Goal: Navigation & Orientation: Find specific page/section

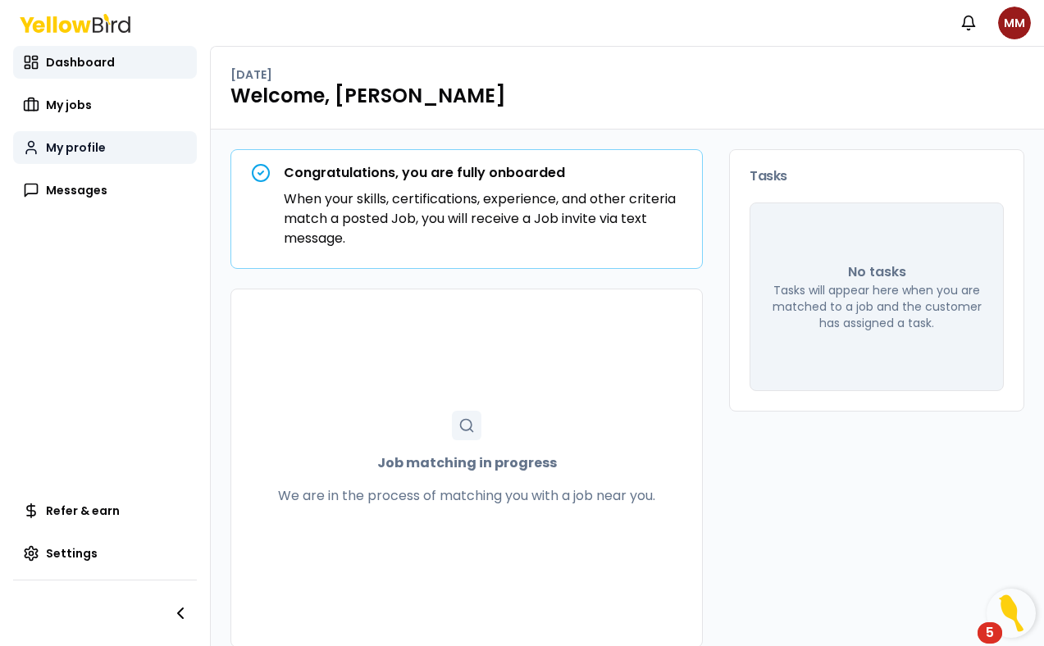
click at [63, 154] on span "My profile" at bounding box center [76, 147] width 60 height 16
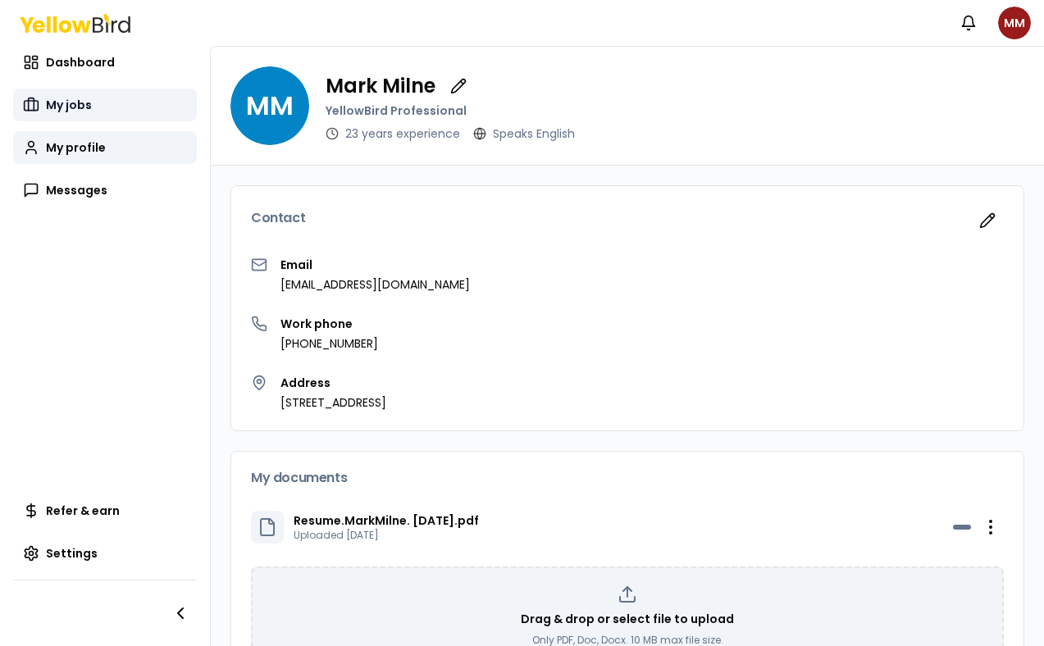
click at [60, 96] on link "My jobs" at bounding box center [105, 105] width 184 height 33
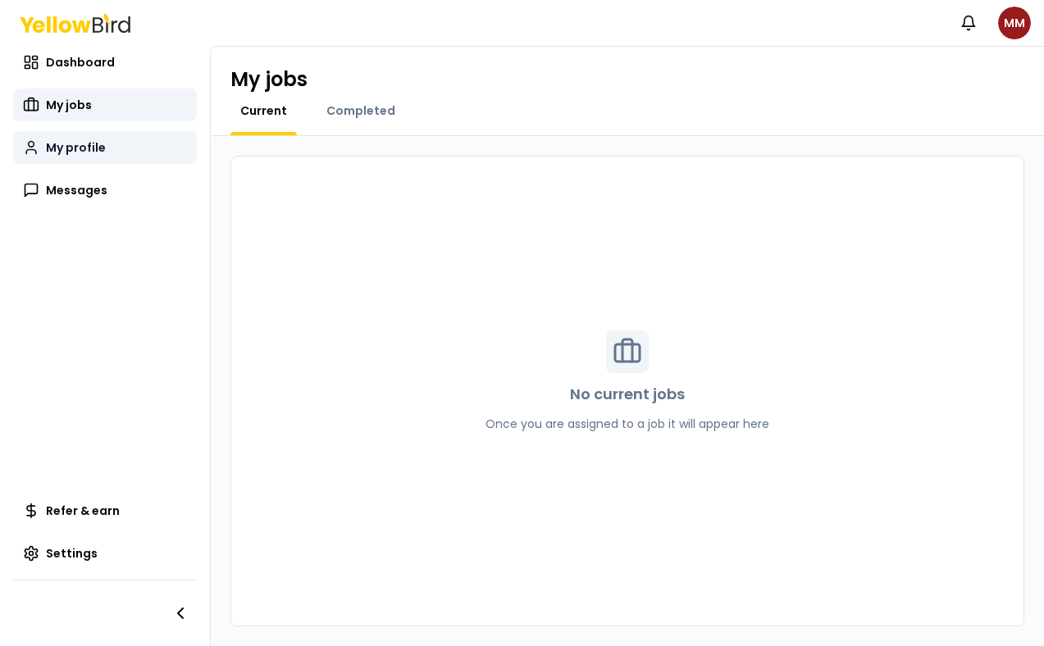
click at [94, 154] on span "My profile" at bounding box center [76, 147] width 60 height 16
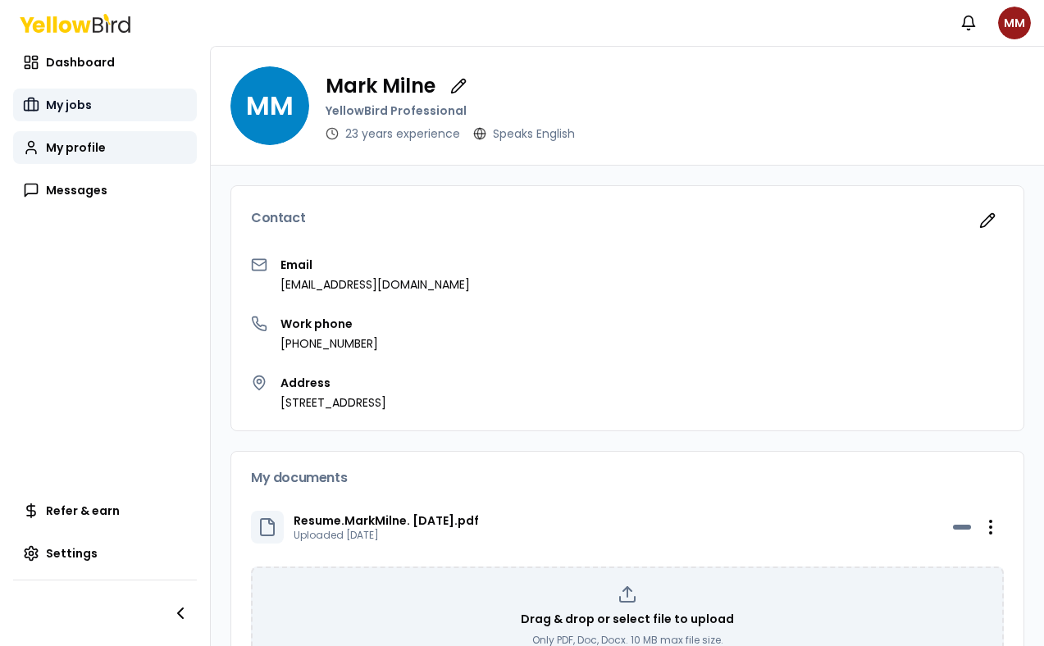
click at [69, 104] on span "My jobs" at bounding box center [69, 105] width 46 height 16
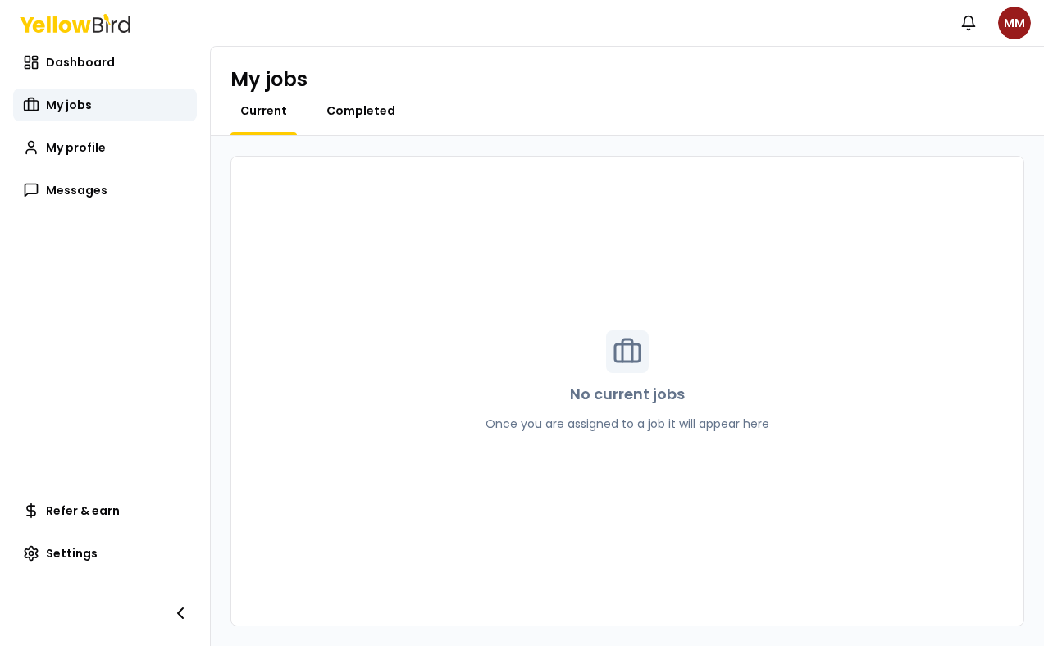
click at [362, 110] on span "Completed" at bounding box center [360, 110] width 69 height 16
click at [266, 108] on span "Current" at bounding box center [263, 110] width 47 height 16
click at [71, 152] on span "My profile" at bounding box center [76, 147] width 60 height 16
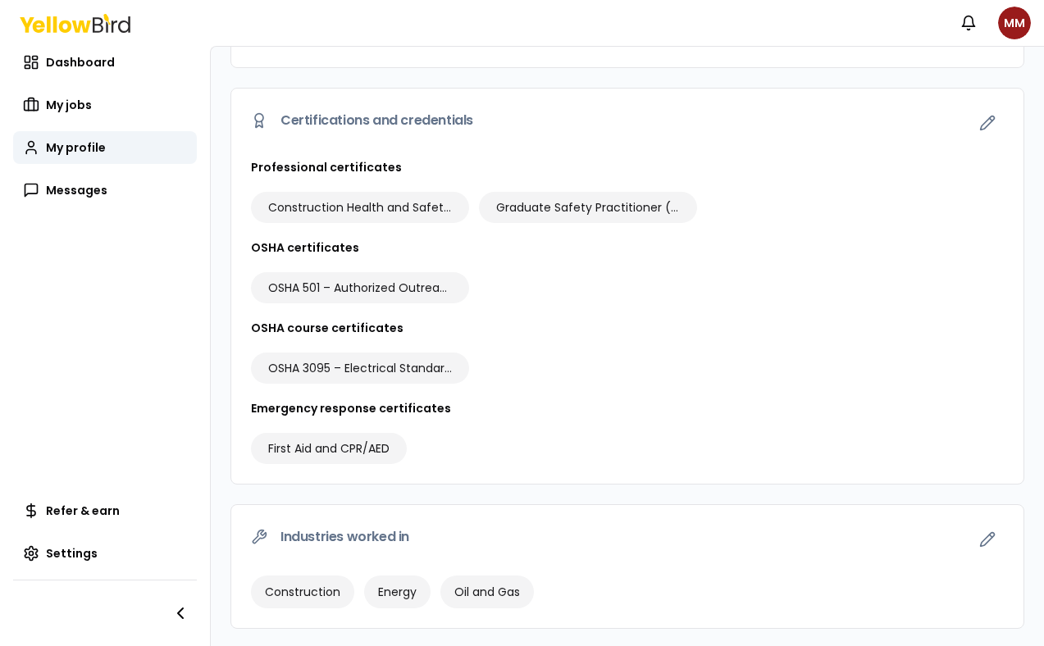
scroll to position [621, 0]
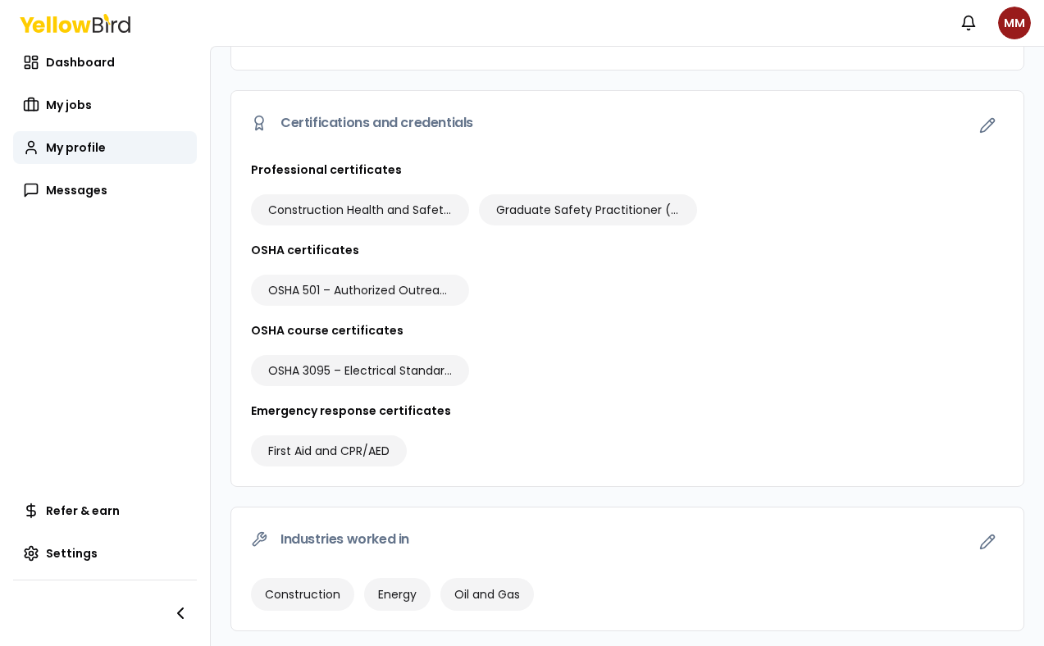
click at [362, 284] on span "OSHA 501 – Authorized Outreach Instructor for General Industry" at bounding box center [360, 290] width 184 height 16
click at [979, 125] on icon "button" at bounding box center [987, 125] width 16 height 16
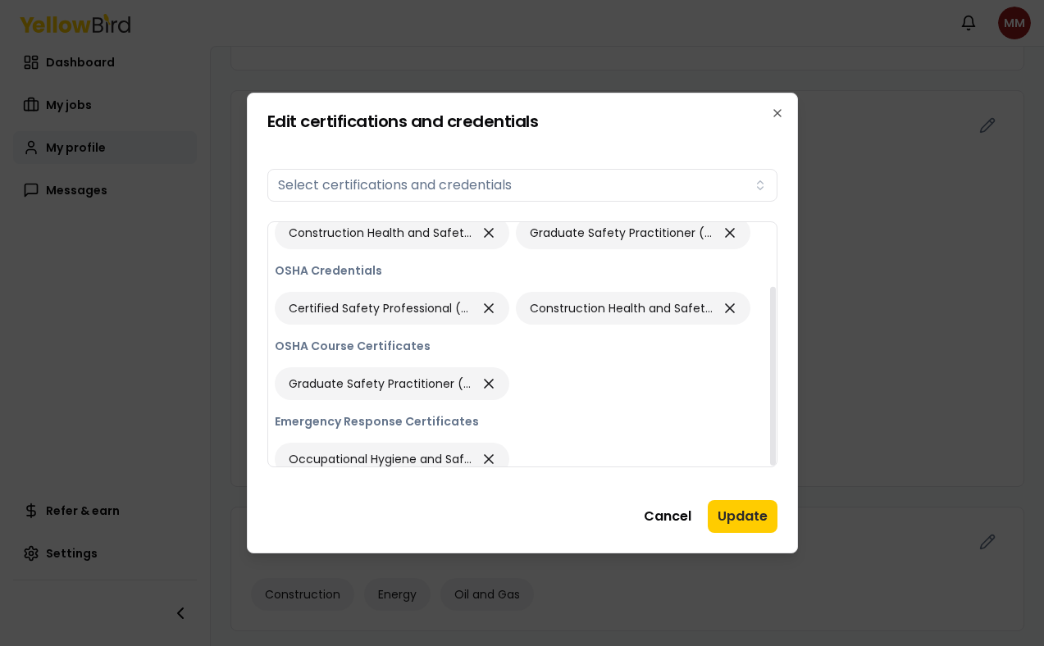
scroll to position [87, 0]
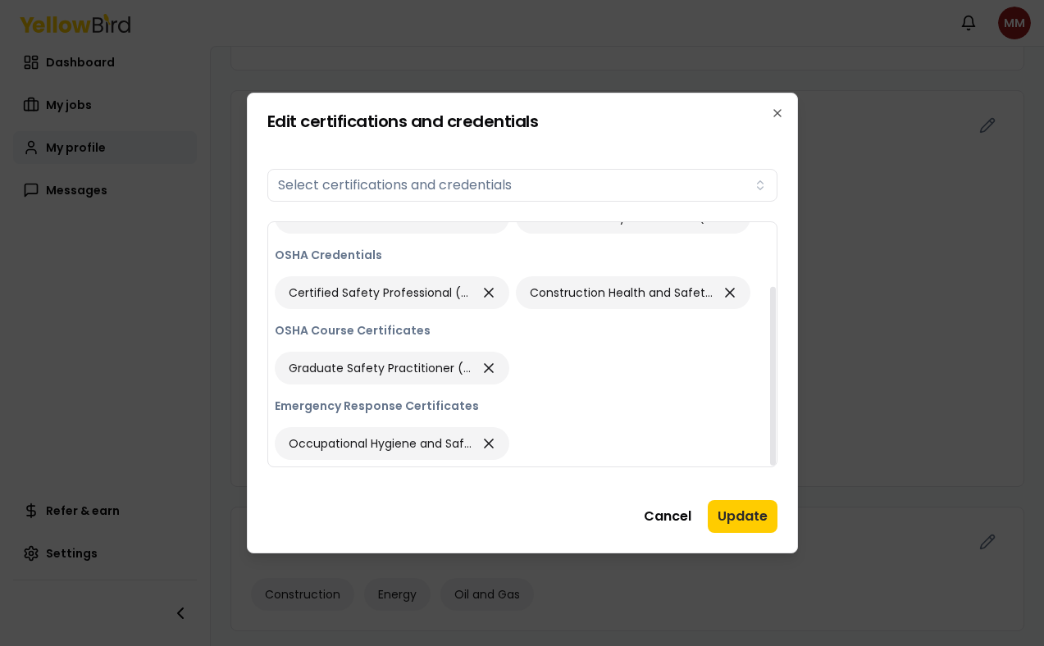
drag, startPoint x: 769, startPoint y: 253, endPoint x: 773, endPoint y: 348, distance: 95.2
click at [773, 348] on div at bounding box center [773, 376] width 6 height 179
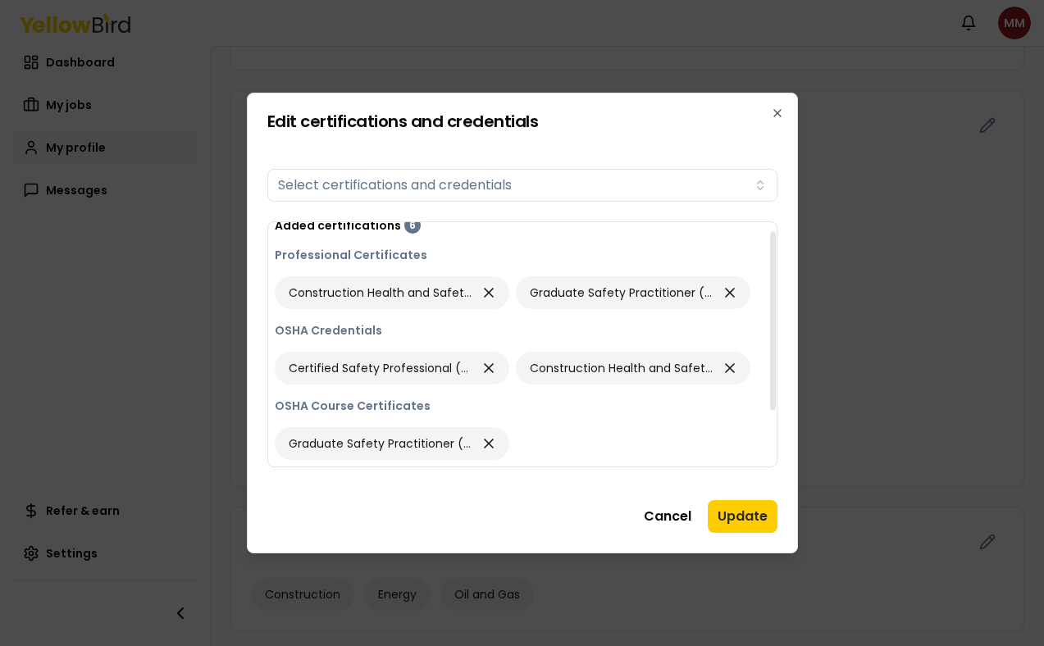
scroll to position [0, 0]
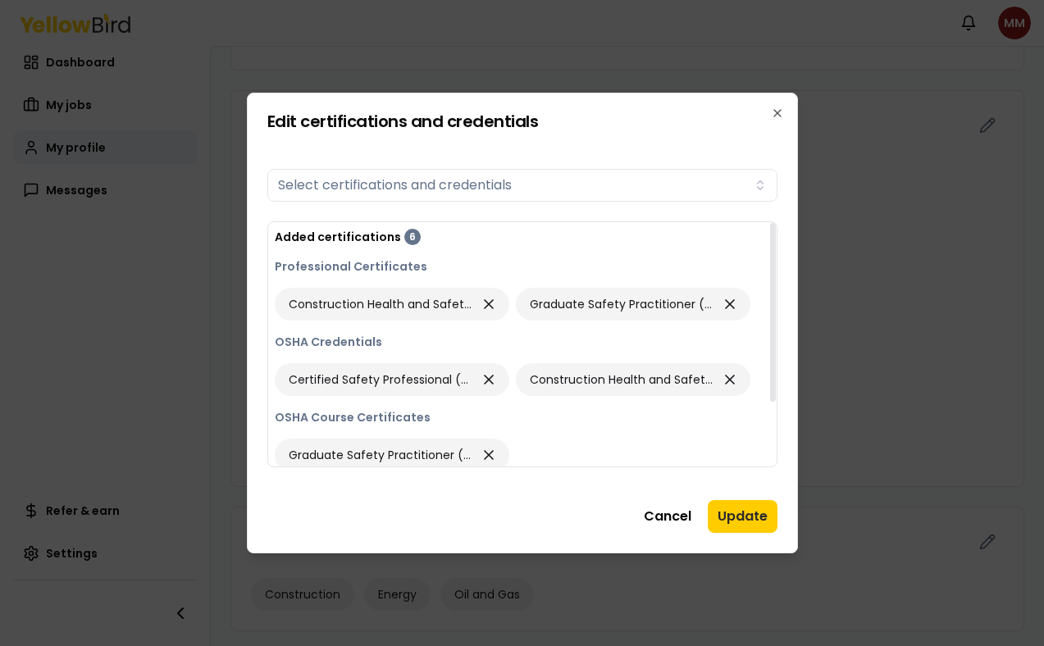
drag, startPoint x: 770, startPoint y: 371, endPoint x: 779, endPoint y: 293, distance: 78.4
click at [776, 293] on div at bounding box center [773, 312] width 6 height 179
click at [430, 383] on span "Certified Safety Professional (CSP)" at bounding box center [381, 379] width 184 height 16
click at [680, 512] on button "Cancel" at bounding box center [667, 516] width 67 height 33
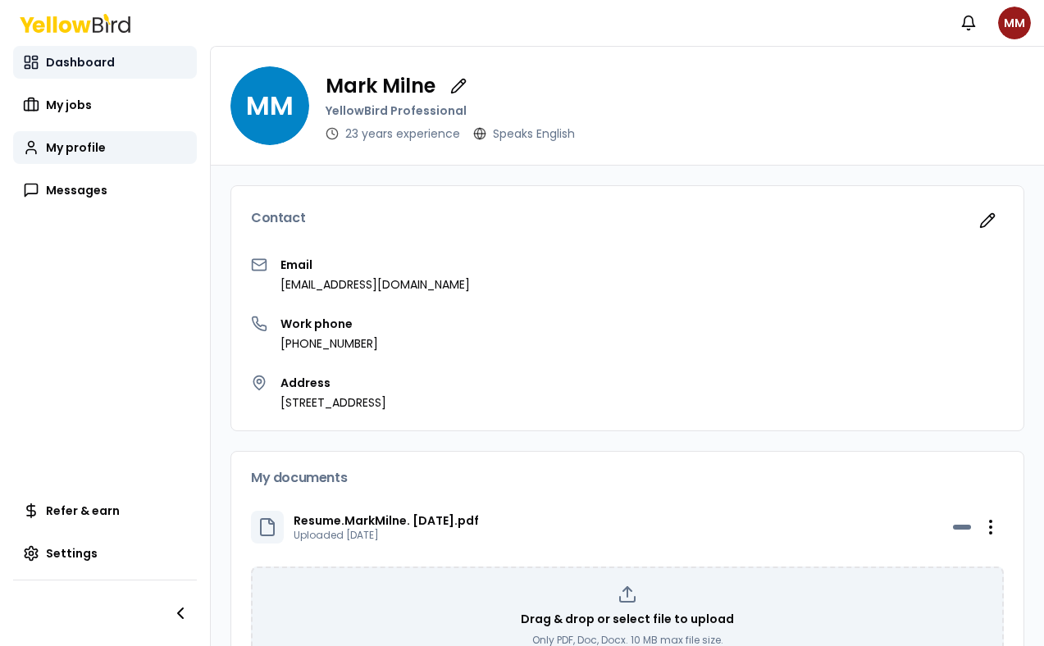
click at [79, 68] on span "Dashboard" at bounding box center [80, 62] width 69 height 16
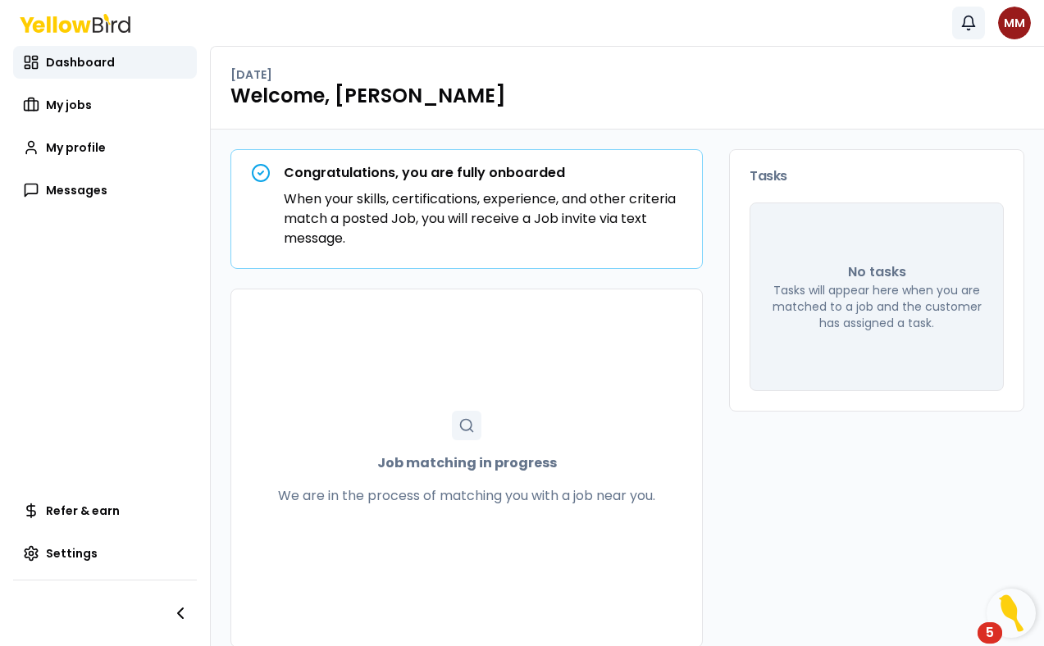
click at [963, 20] on icon "button" at bounding box center [968, 21] width 12 height 11
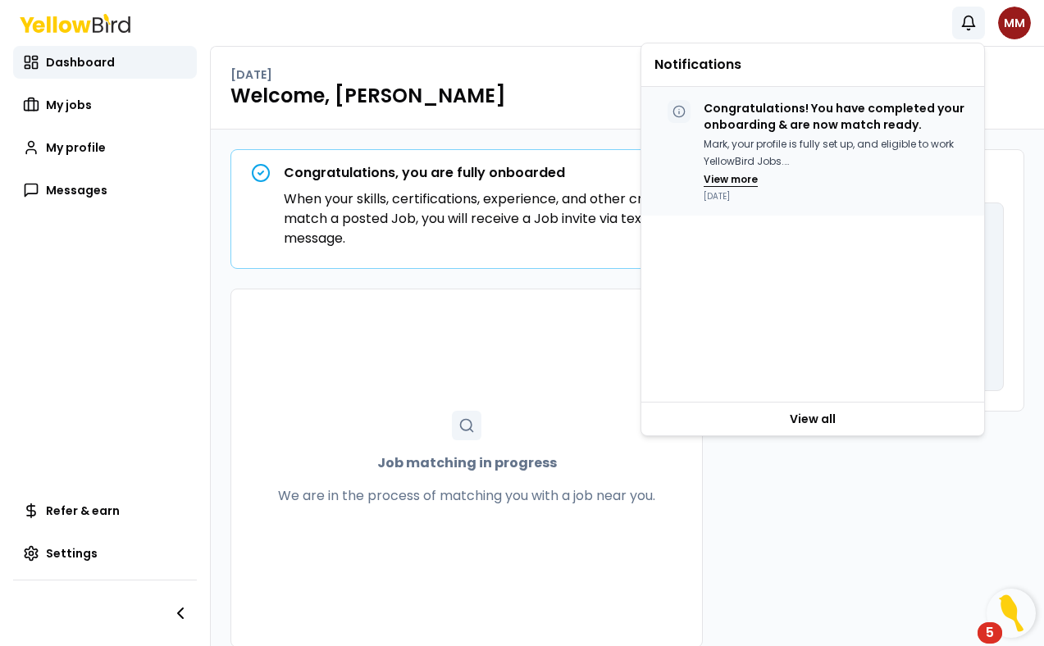
click at [736, 180] on button "View more" at bounding box center [730, 179] width 54 height 13
click at [767, 27] on div "Notifications MM" at bounding box center [522, 23] width 1044 height 46
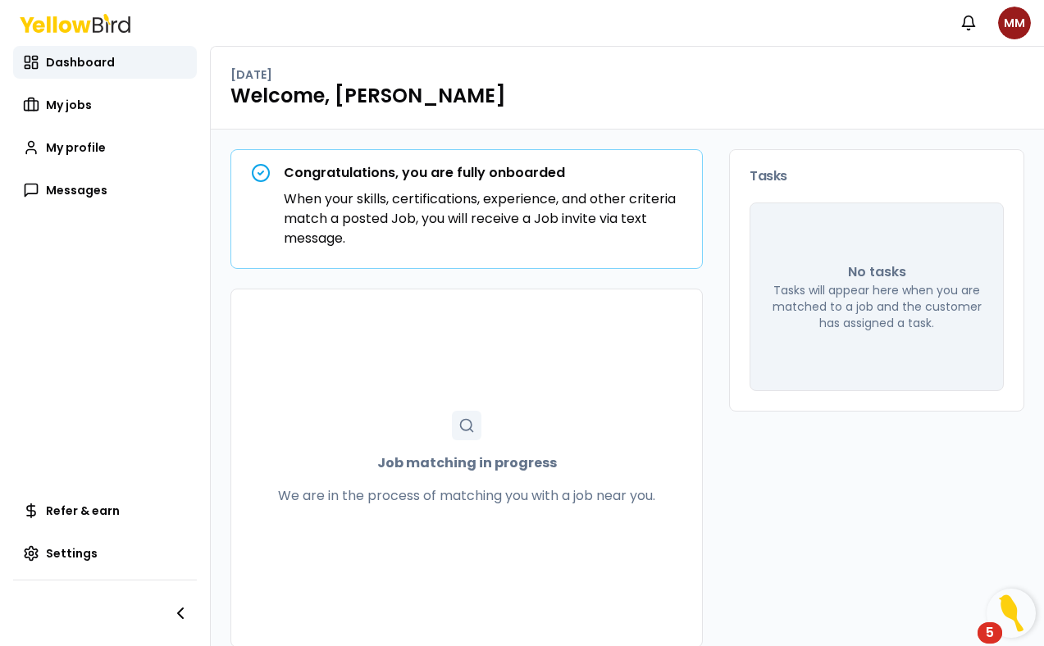
click at [254, 20] on div "Notifications MM" at bounding box center [522, 23] width 1044 height 46
click at [84, 192] on span "Messages" at bounding box center [76, 190] width 61 height 16
